Goal: Task Accomplishment & Management: Complete application form

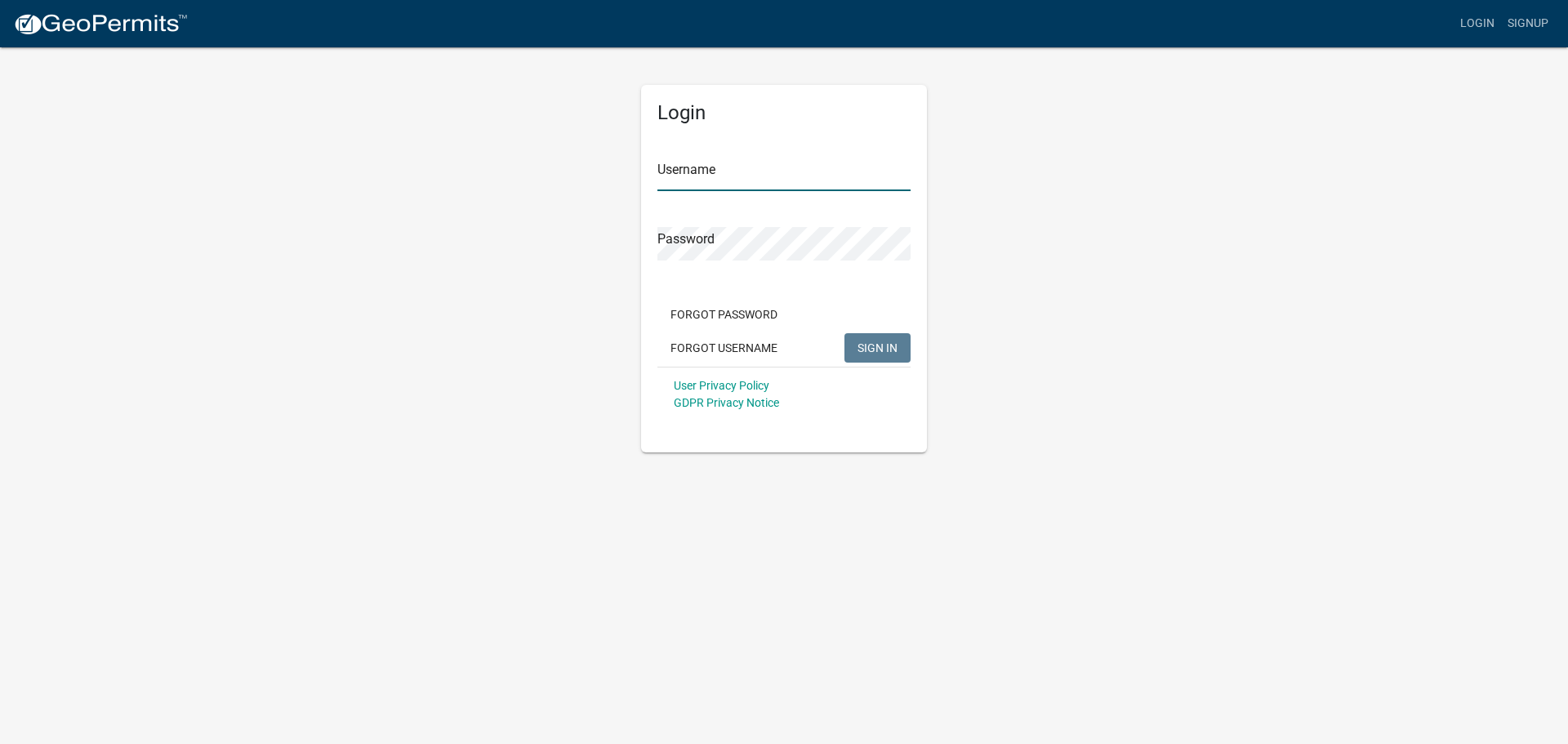
click at [745, 174] on input "Username" at bounding box center [784, 174] width 253 height 34
type input "[EMAIL_ADDRESS][DOMAIN_NAME]"
click at [845, 333] on button "SIGN IN" at bounding box center [878, 348] width 66 height 30
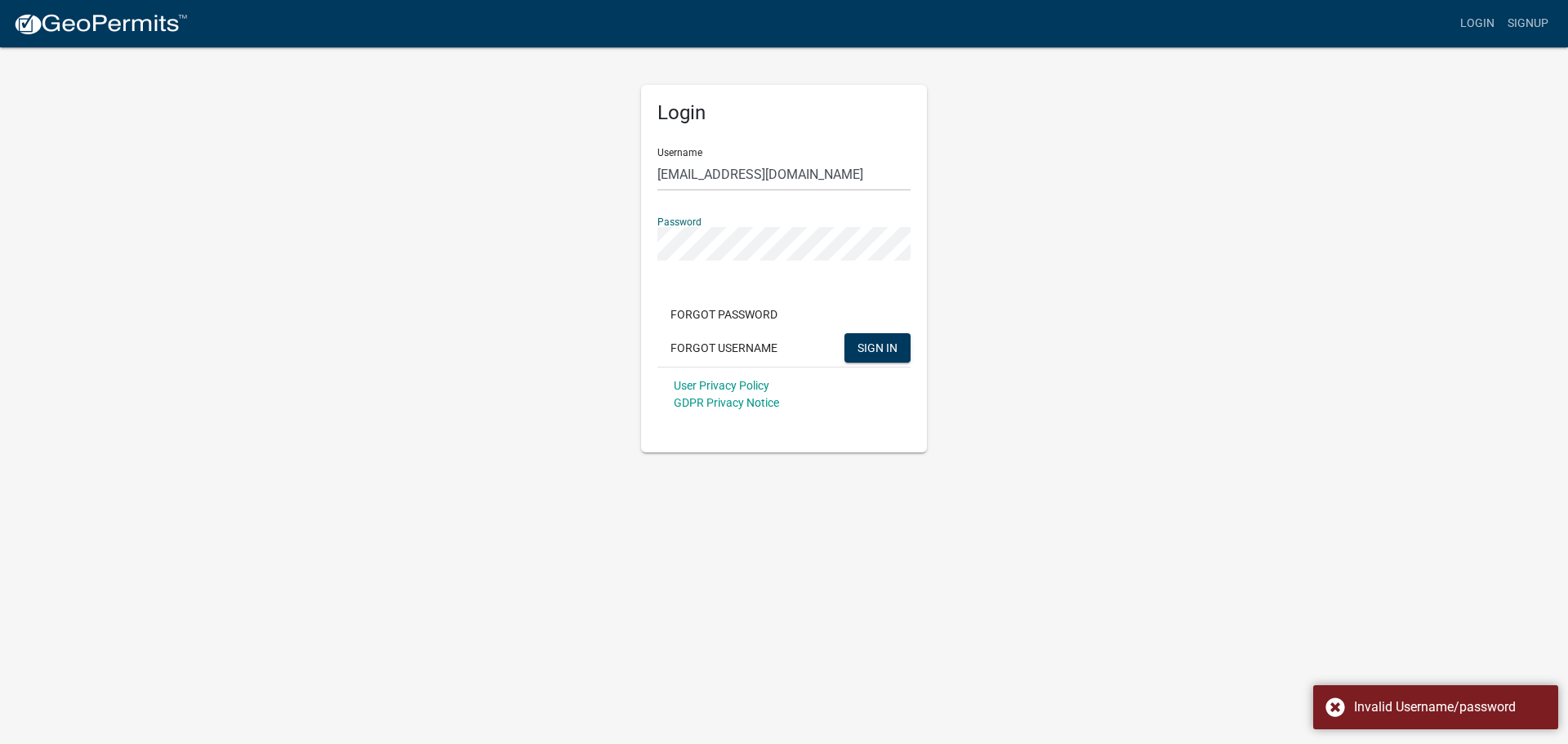
click at [558, 247] on div "Login Username [EMAIL_ADDRESS][DOMAIN_NAME] Password Forgot Password Forgot Use…" at bounding box center [784, 249] width 931 height 407
click at [845, 333] on button "SIGN IN" at bounding box center [878, 348] width 66 height 30
click at [569, 215] on div "Login Username [EMAIL_ADDRESS][DOMAIN_NAME] Password Forgot Password Forgot Use…" at bounding box center [784, 249] width 931 height 407
click at [845, 333] on button "SIGN IN" at bounding box center [878, 348] width 66 height 30
click at [756, 307] on button "Forgot Password" at bounding box center [723, 314] width 133 height 30
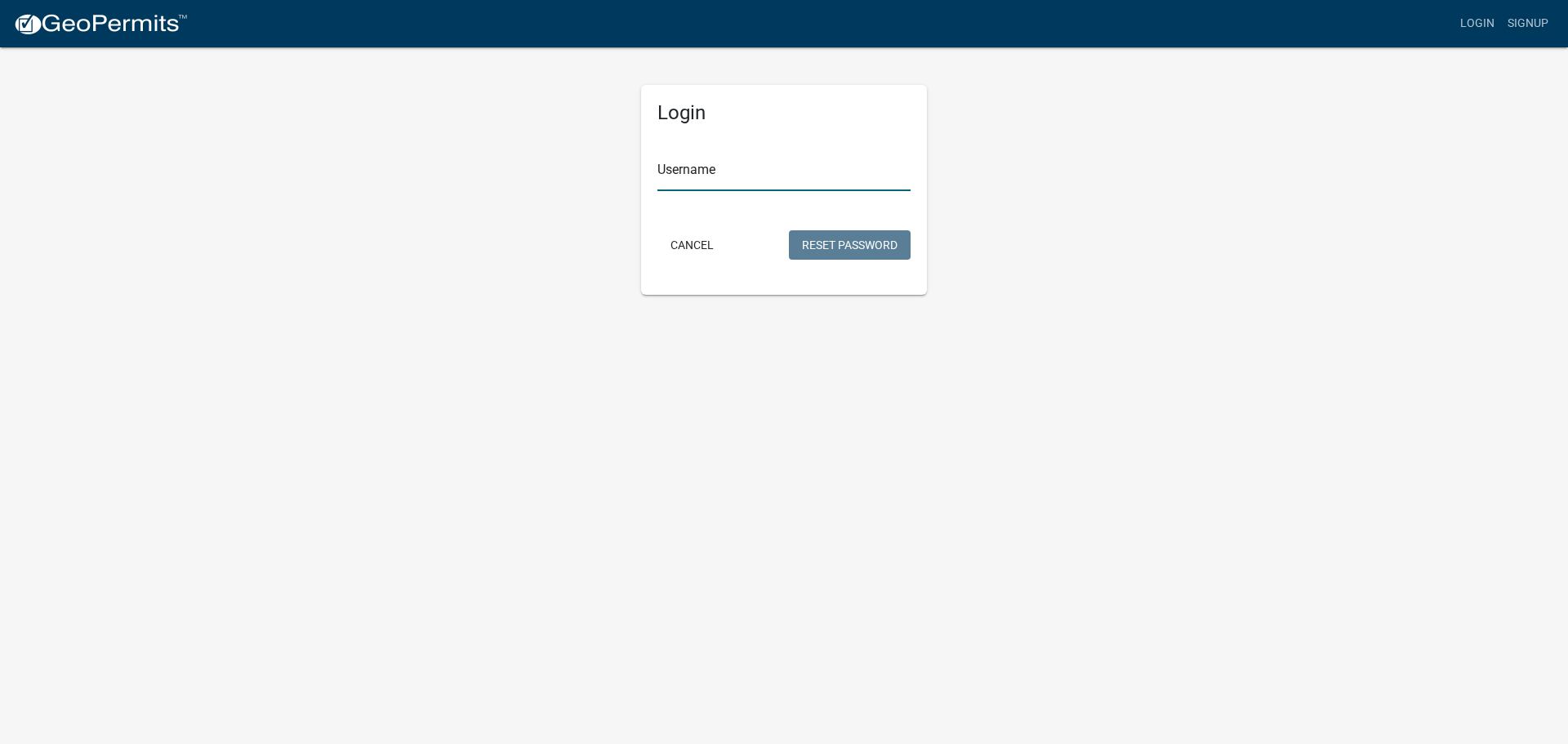
click at [734, 164] on input "Username" at bounding box center [784, 174] width 253 height 34
type input "[EMAIL_ADDRESS][DOMAIN_NAME]"
click at [790, 230] on button "Reset Password" at bounding box center [850, 245] width 122 height 30
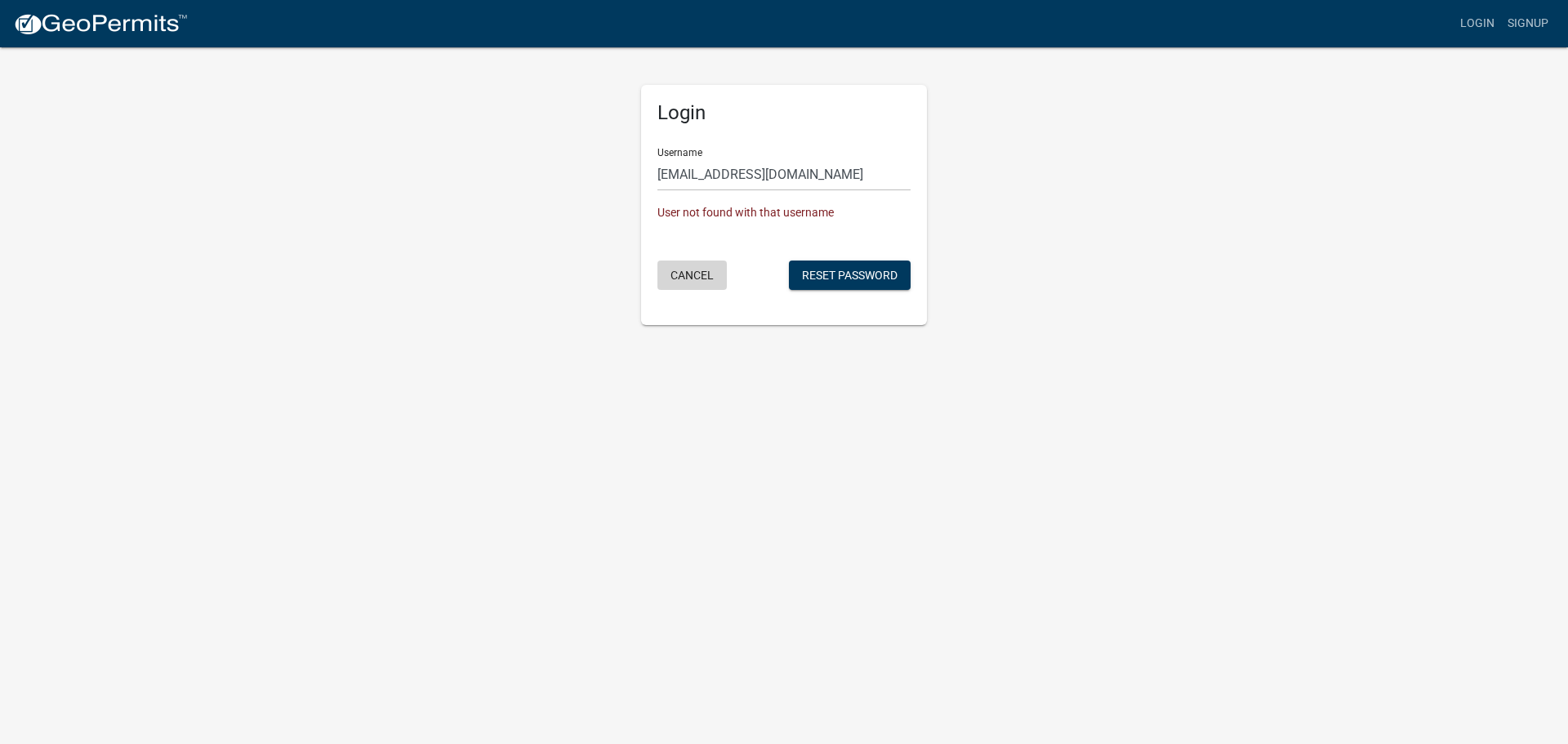
click at [695, 271] on button "Cancel" at bounding box center [692, 275] width 69 height 30
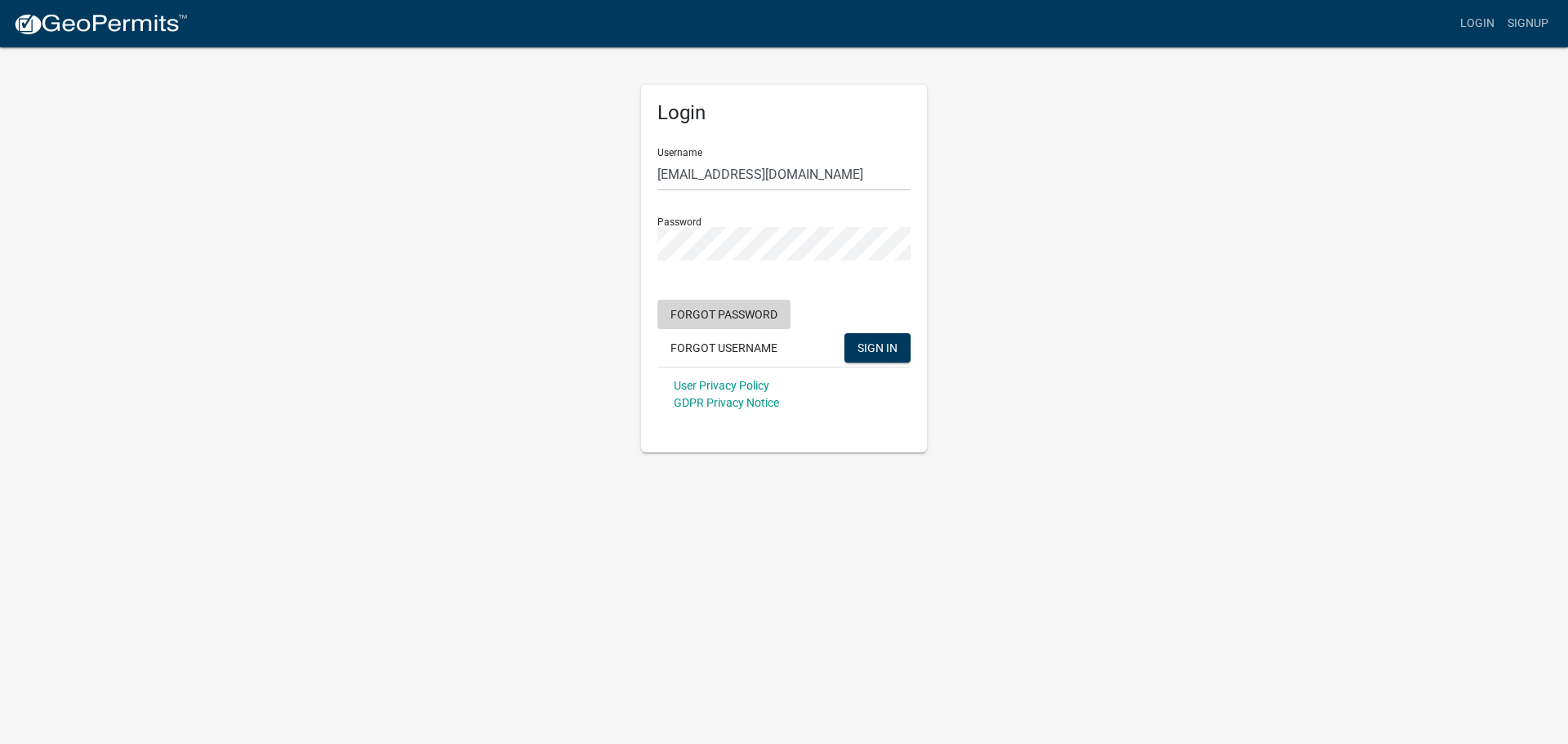
click at [720, 312] on button "Forgot Password" at bounding box center [723, 314] width 133 height 30
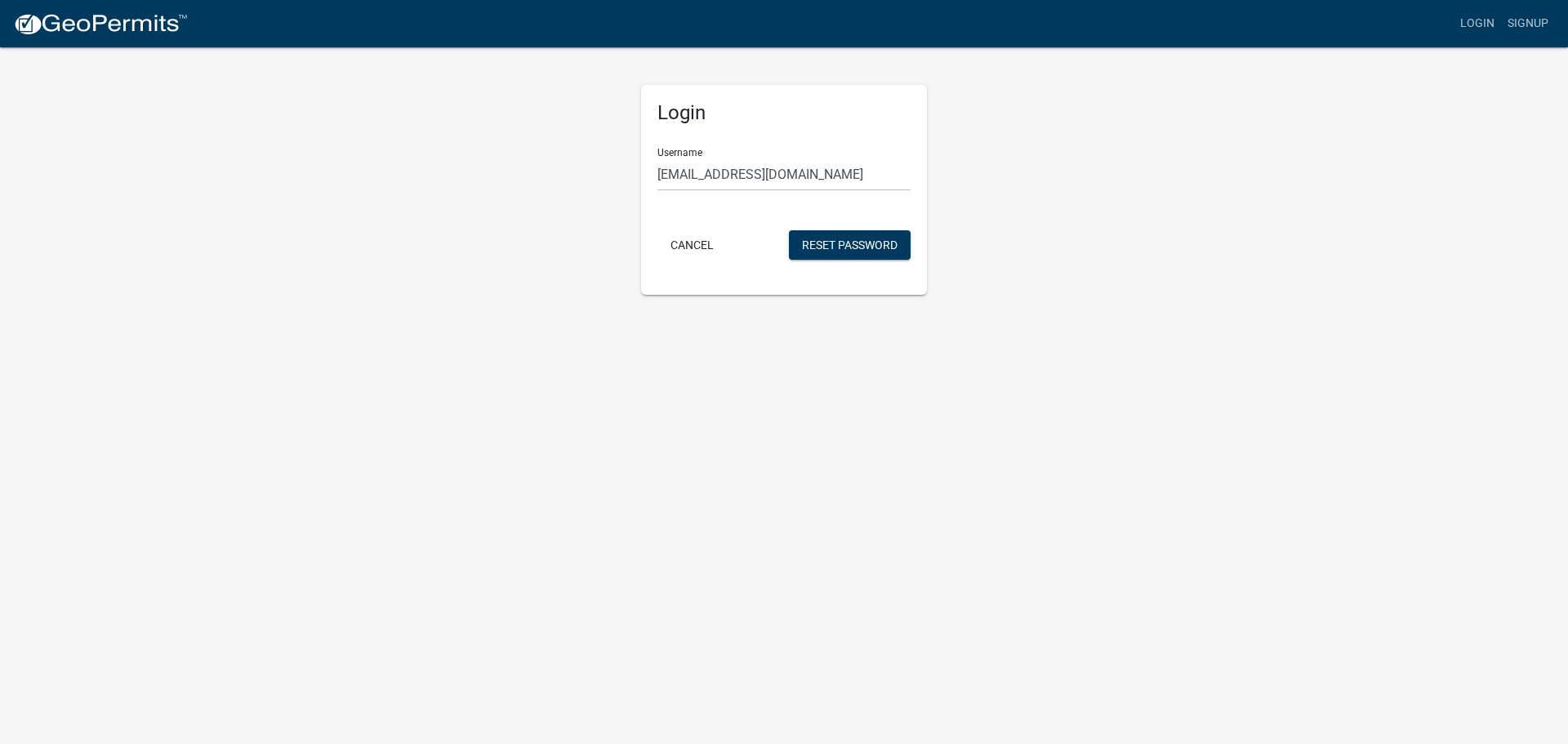
click at [636, 240] on div "Login Username [PERSON_NAME][EMAIL_ADDRESS][DOMAIN_NAME] Cancel Reset Password" at bounding box center [784, 170] width 311 height 249
click at [701, 242] on button "Cancel" at bounding box center [692, 245] width 69 height 30
